Goal: Book appointment/travel/reservation

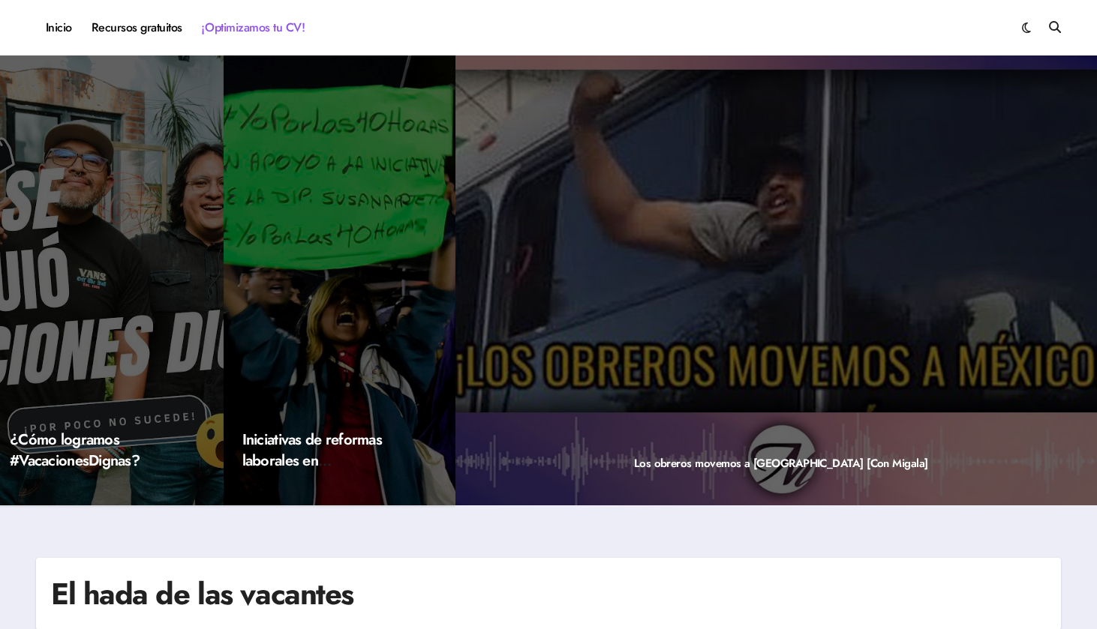
click at [264, 27] on link "¡Optimizamos tu CV!" at bounding box center [253, 28] width 122 height 41
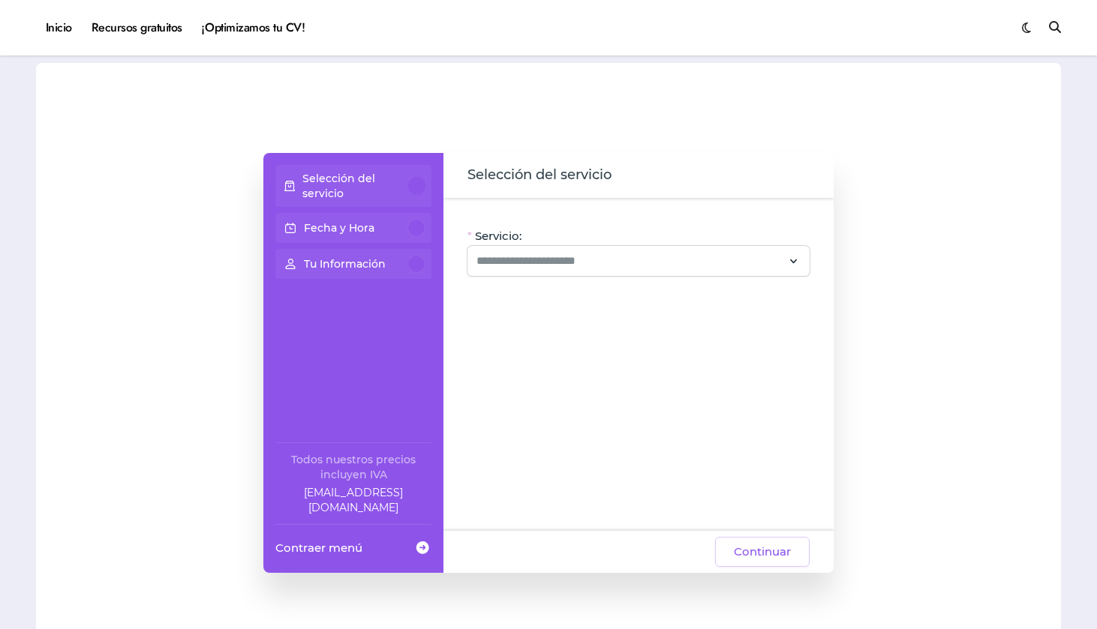
scroll to position [74, 0]
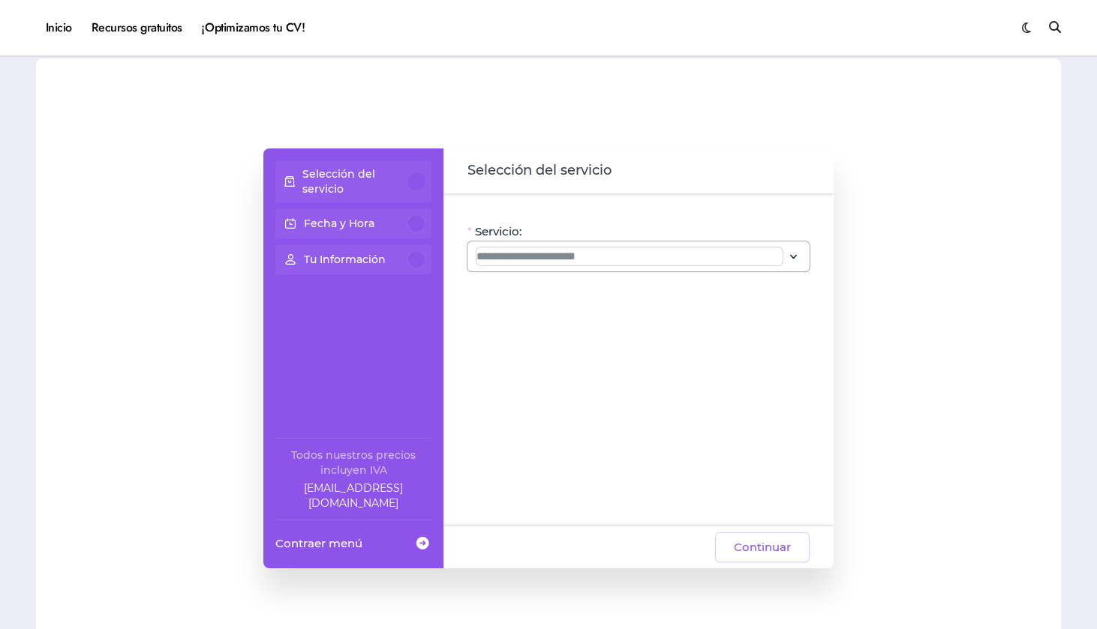
click at [581, 257] on input "Servicio:" at bounding box center [629, 257] width 306 height 18
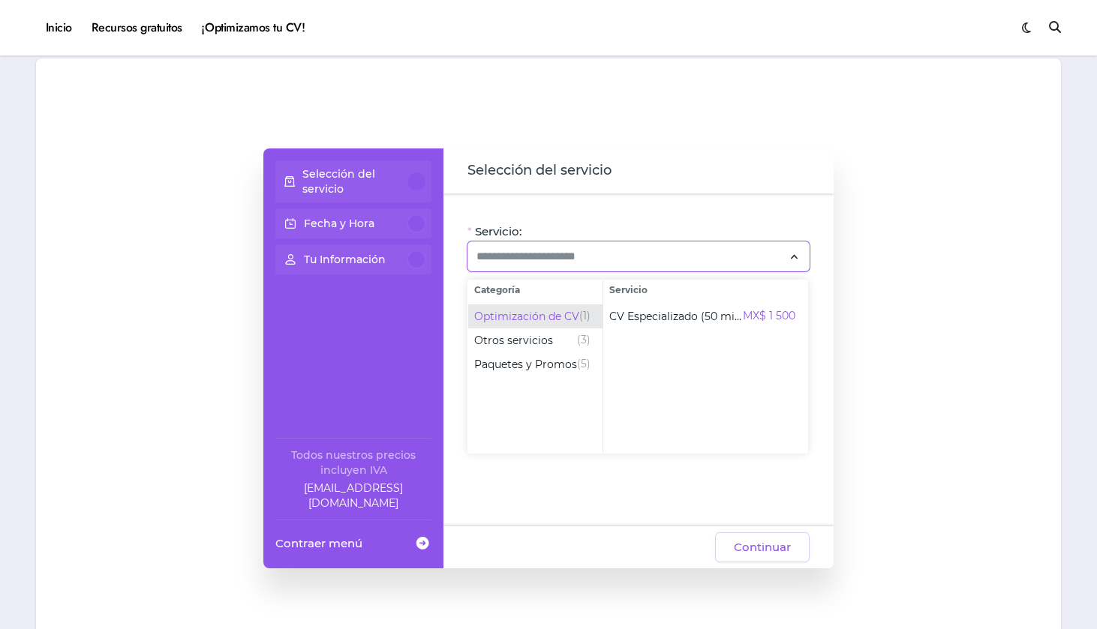
click at [569, 313] on span "Optimización de CV" at bounding box center [526, 316] width 105 height 15
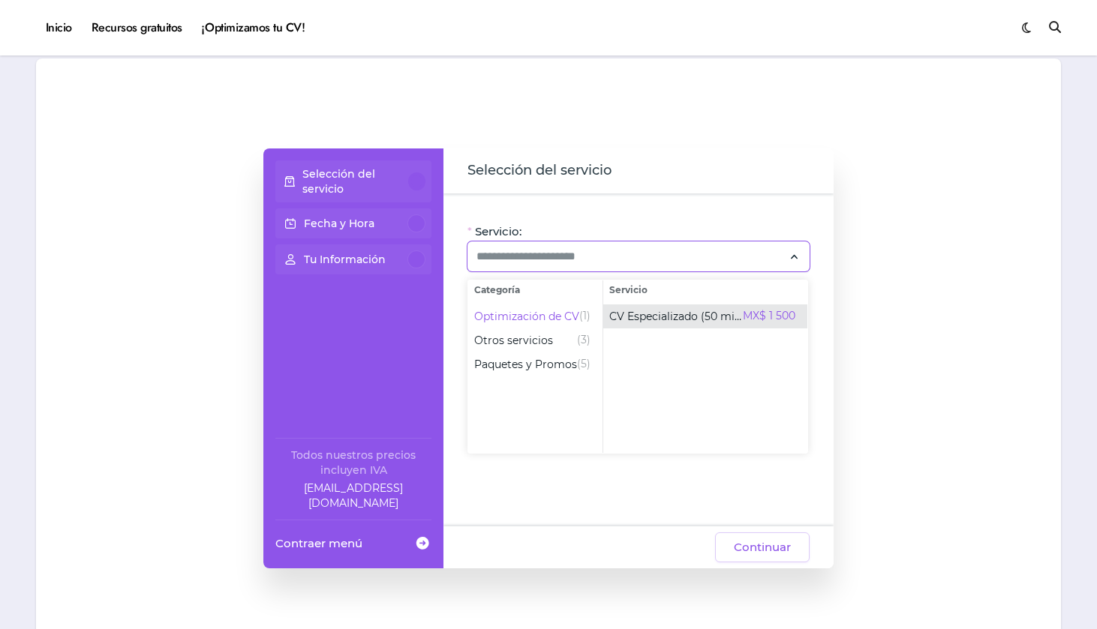
click at [659, 313] on span "CV Especializado (50 min)" at bounding box center [676, 316] width 134 height 15
type input "**********"
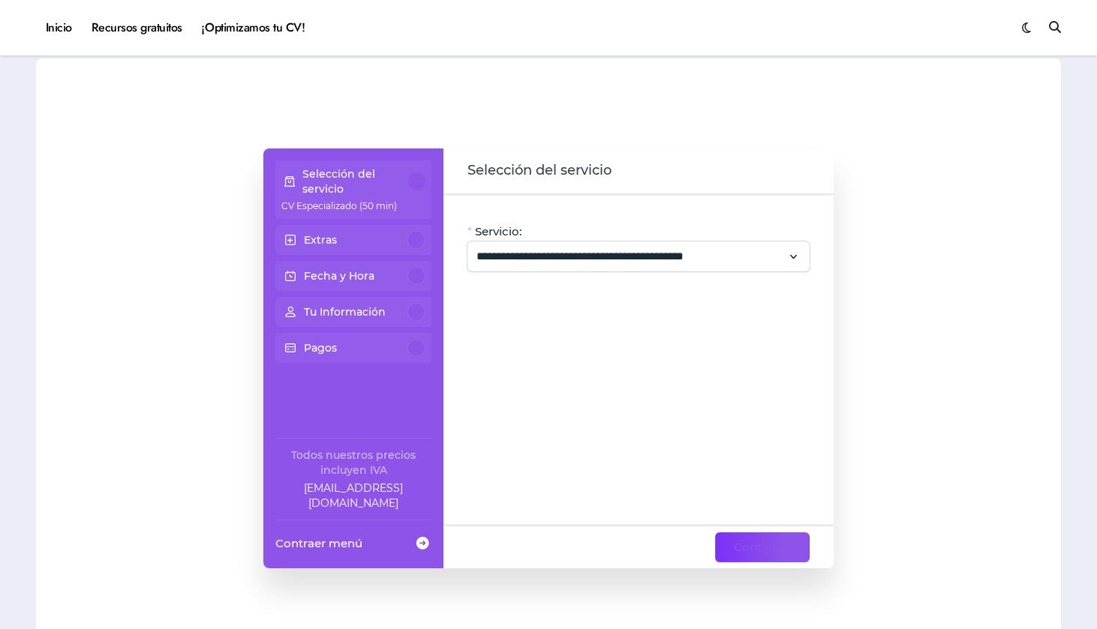
click at [746, 544] on span "Continuar" at bounding box center [762, 548] width 57 height 18
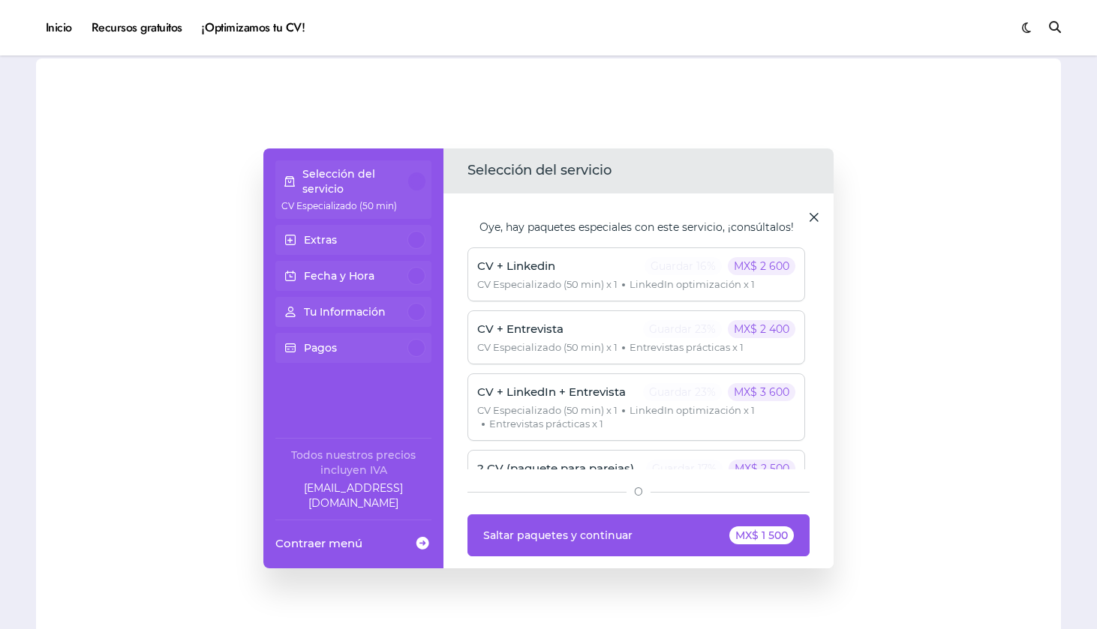
scroll to position [0, 0]
click at [757, 545] on button "Saltar paquetes y continuar MX$ 1 500" at bounding box center [638, 536] width 342 height 42
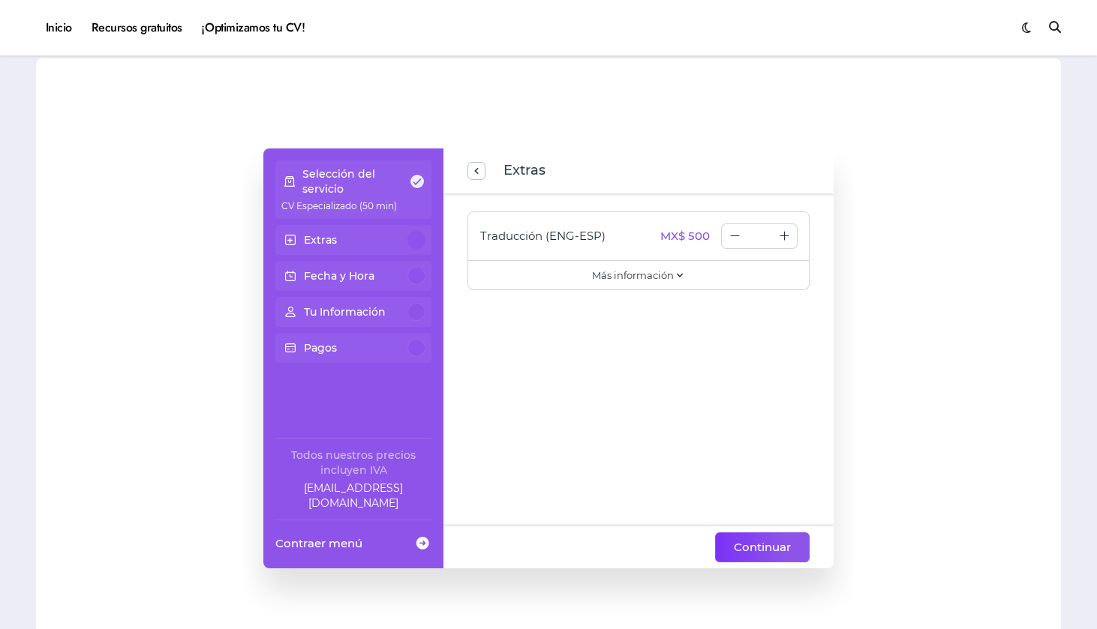
click at [761, 542] on span "Continuar" at bounding box center [762, 548] width 57 height 18
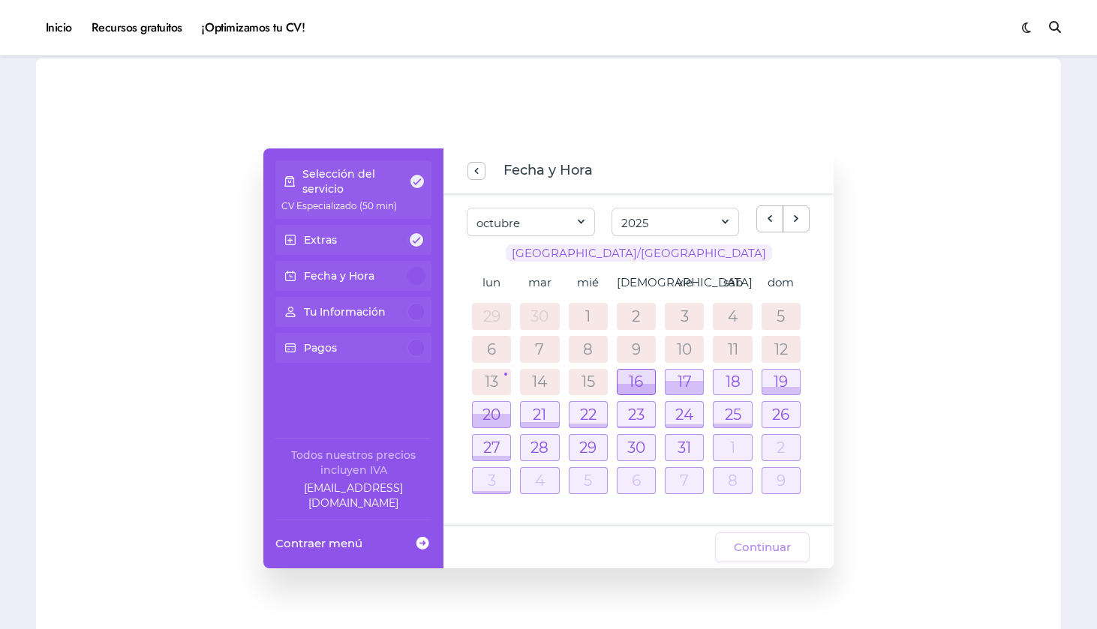
click at [645, 386] on div at bounding box center [636, 389] width 38 height 11
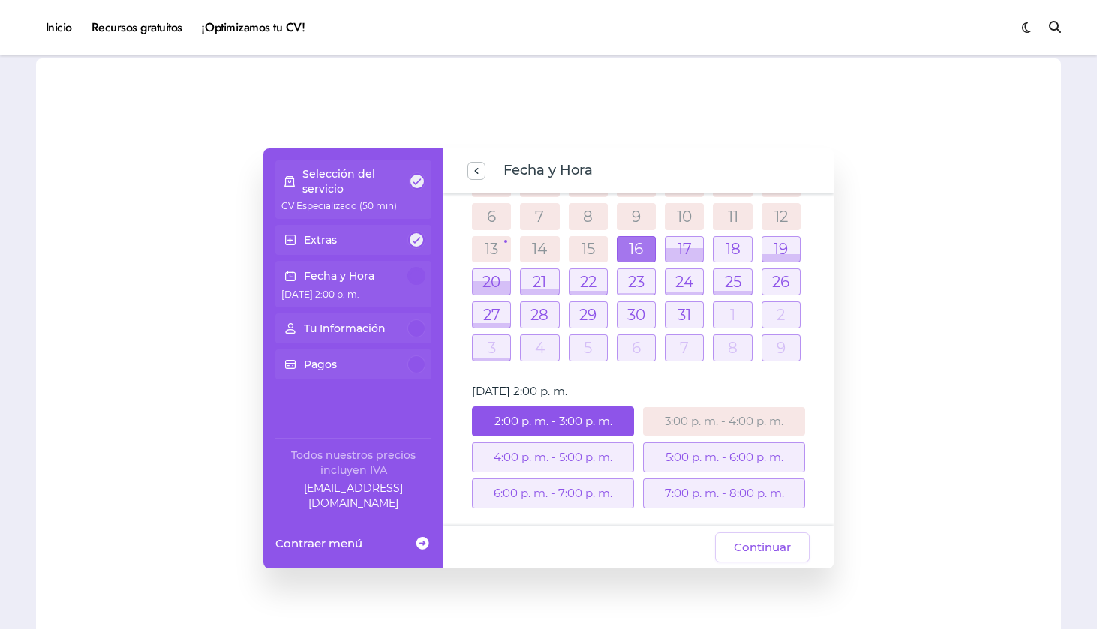
scroll to position [133, 0]
click at [614, 417] on div "2:00 p. m. - 3:00 p. m." at bounding box center [553, 422] width 162 height 30
click at [744, 551] on span "Continuar" at bounding box center [762, 548] width 57 height 18
